Goal: Navigation & Orientation: Find specific page/section

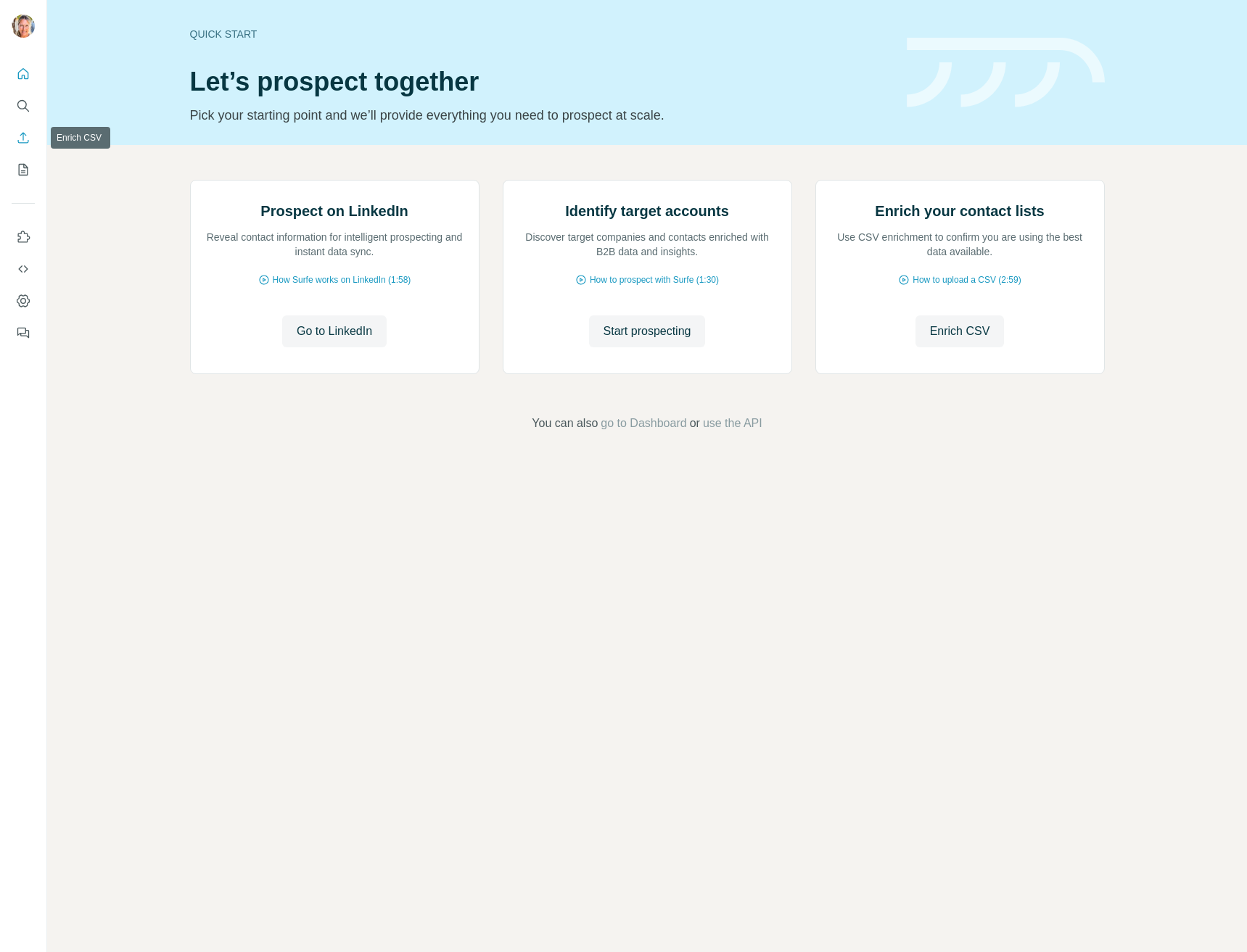
click at [29, 134] on icon "Enrich CSV" at bounding box center [23, 137] width 15 height 15
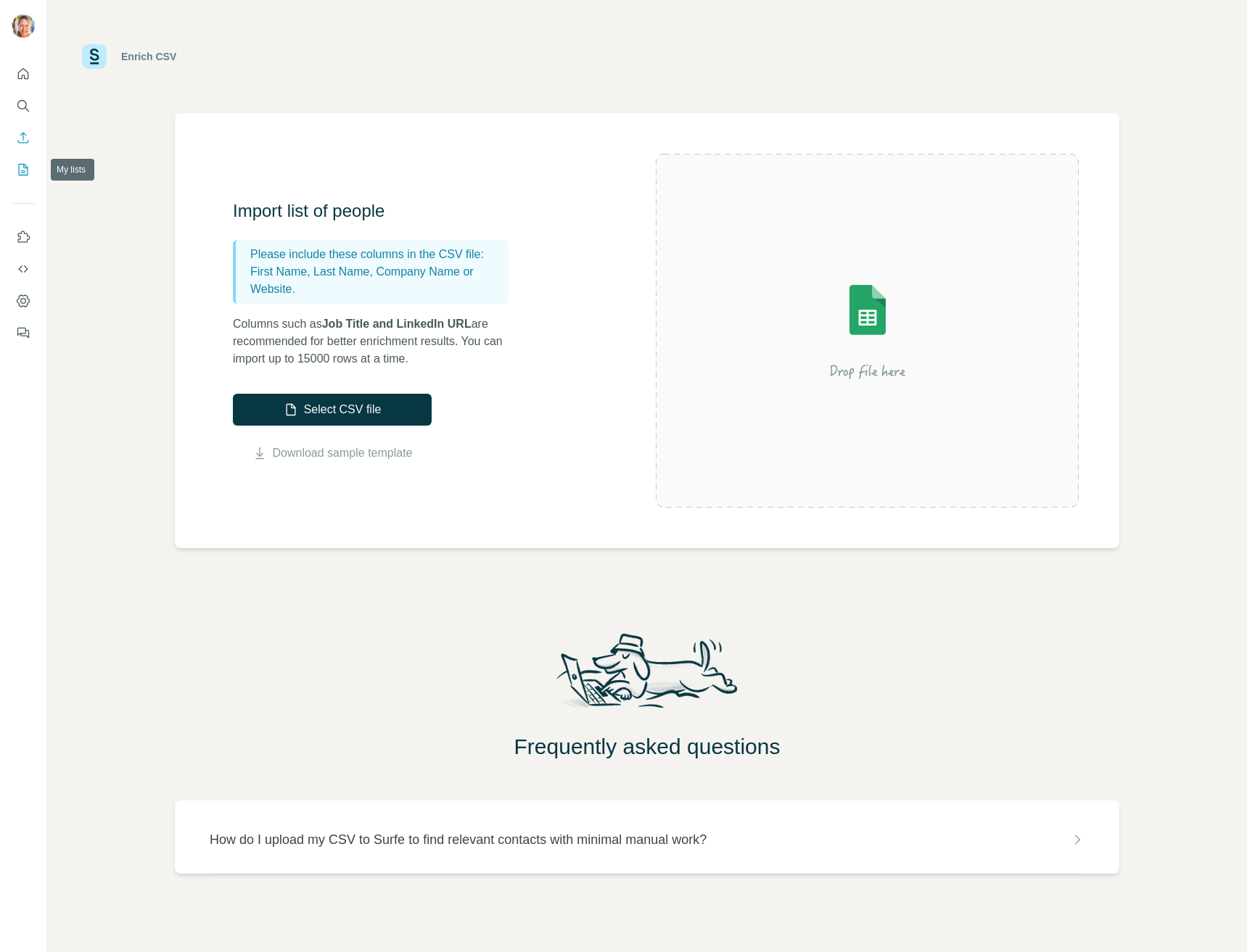
click at [27, 172] on icon "My lists" at bounding box center [23, 169] width 9 height 12
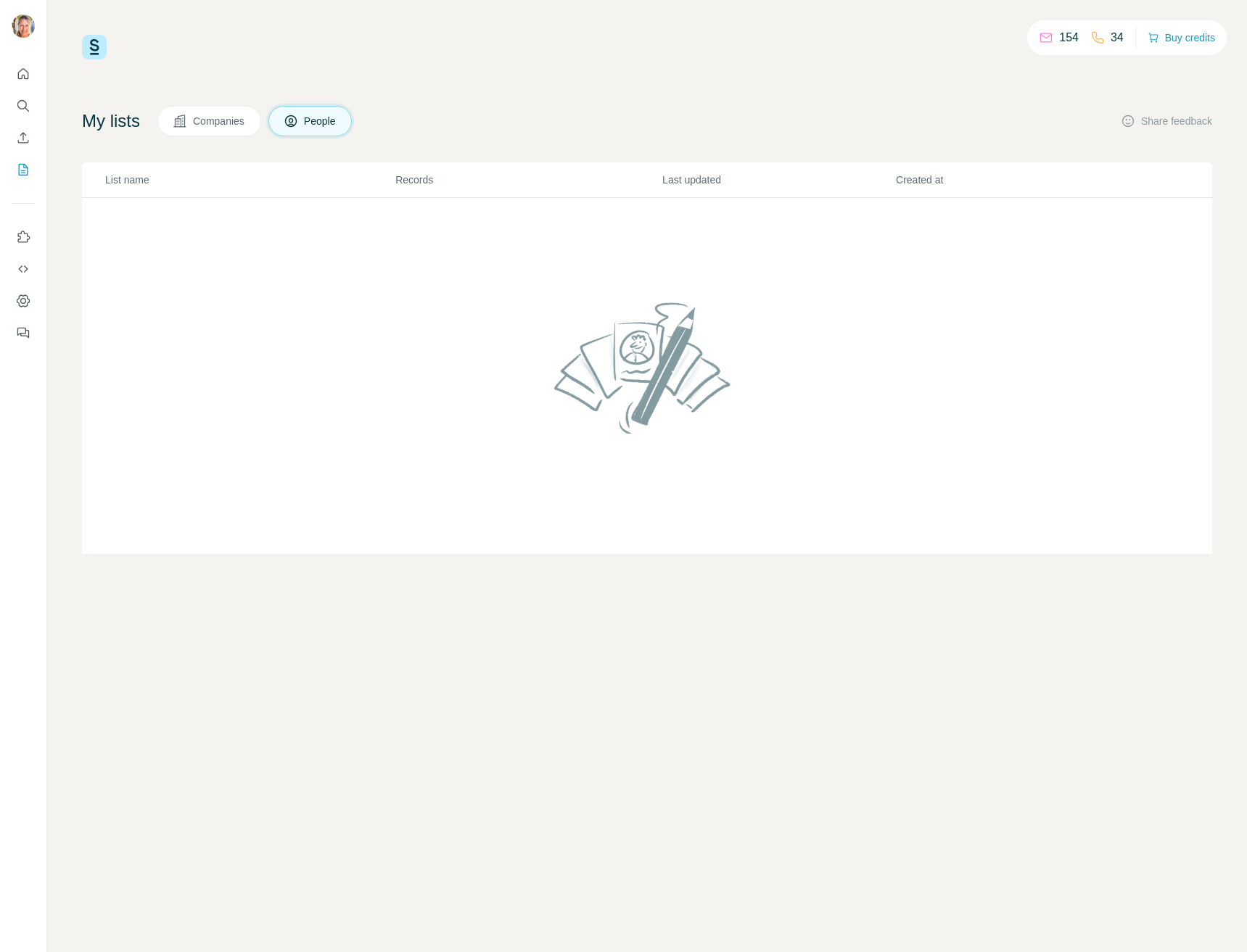
click at [204, 114] on span "Companies" at bounding box center [219, 121] width 53 height 15
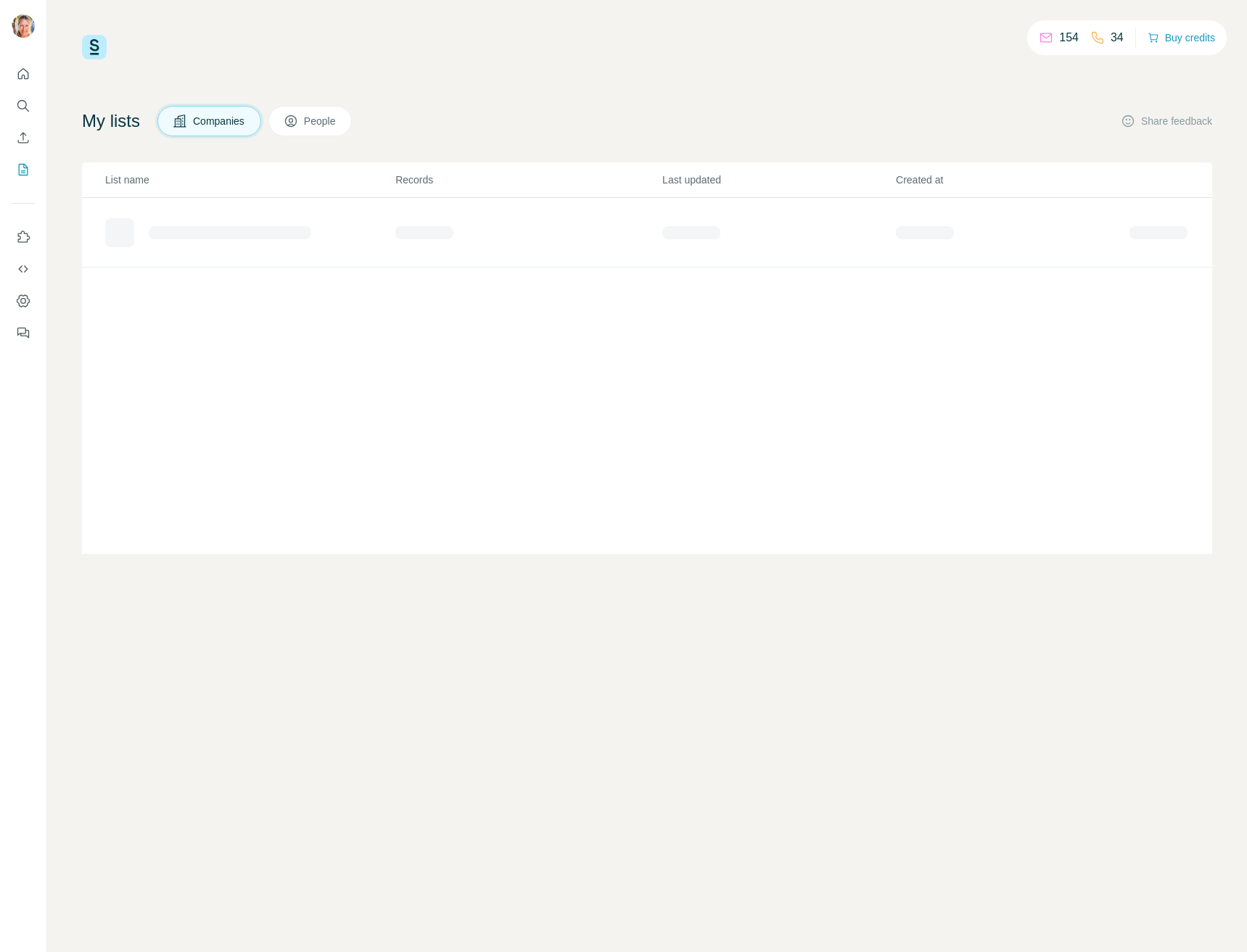
click at [204, 122] on span "Companies" at bounding box center [219, 121] width 53 height 15
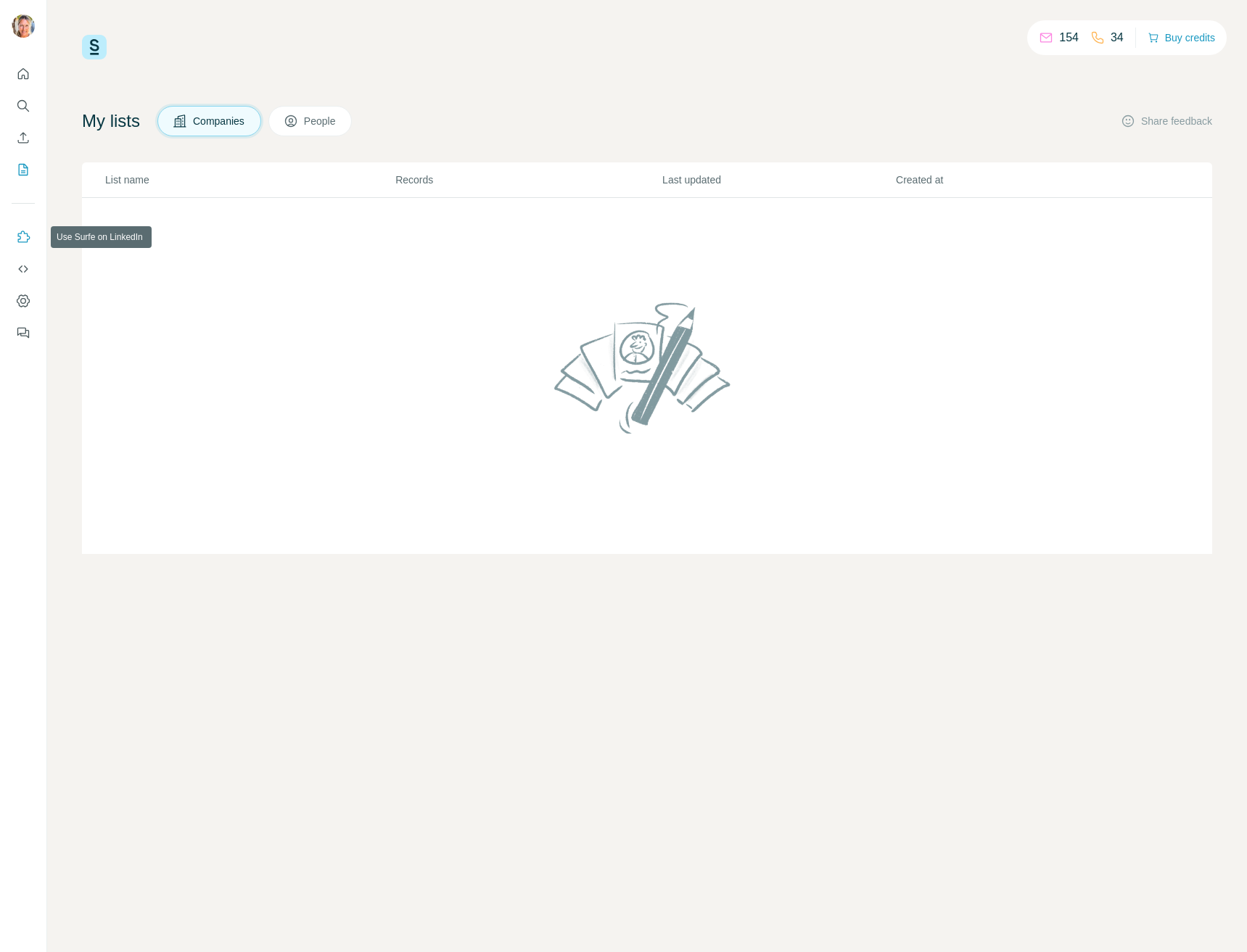
click at [26, 235] on icon "Use Surfe on LinkedIn" at bounding box center [23, 237] width 15 height 15
click at [22, 298] on icon "Dashboard" at bounding box center [23, 300] width 5 height 5
